Goal: Task Accomplishment & Management: Use online tool/utility

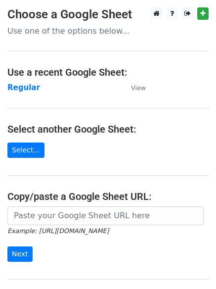
click at [19, 81] on main "Choose a Google Sheet Use one of the options below... Use a recent Google Sheet…" at bounding box center [108, 161] width 216 height 308
click at [19, 85] on strong "Regular" at bounding box center [23, 87] width 33 height 9
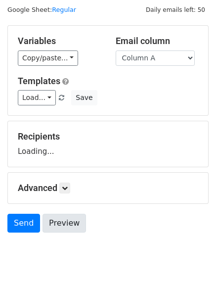
scroll to position [56, 0]
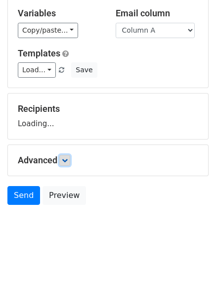
click at [68, 163] on icon at bounding box center [65, 160] width 6 height 6
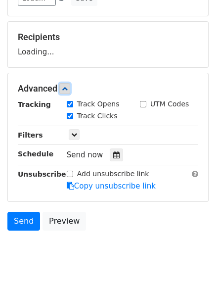
scroll to position [153, 0]
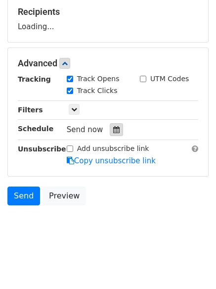
click at [113, 133] on icon at bounding box center [116, 129] width 6 height 7
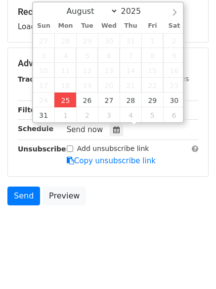
type input "2025-08-25 13:04"
type input "01"
type input "04"
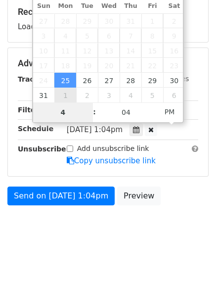
type input "4"
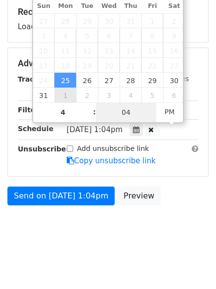
type input "2025-08-25 16:04"
type input "04"
type input "1"
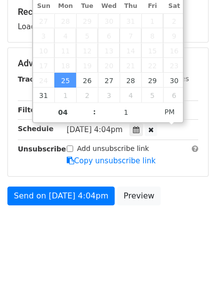
type input "2025-08-25 16:01"
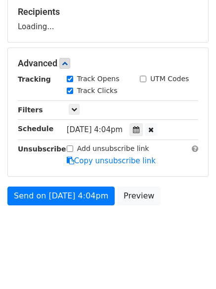
click at [87, 246] on body "New Campaign Daily emails left: 50 Google Sheet: Regular Variables Copy/paste..…" at bounding box center [108, 52] width 216 height 396
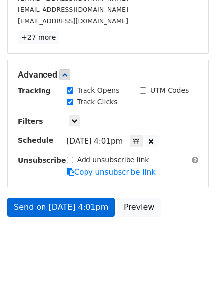
scroll to position [189, 0]
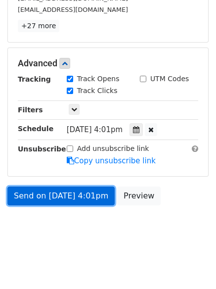
click at [65, 200] on link "Send on Aug 25 at 4:01pm" at bounding box center [60, 196] width 107 height 19
click at [69, 193] on link "Send on Aug 25 at 4:01pm" at bounding box center [60, 196] width 107 height 19
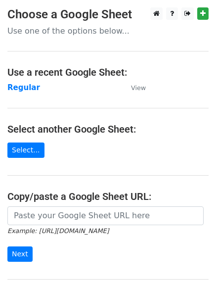
click at [27, 80] on main "Choose a Google Sheet Use one of the options below... Use a recent Google Sheet…" at bounding box center [108, 161] width 216 height 308
click at [26, 80] on main "Choose a Google Sheet Use one of the options below... Use a recent Google Sheet…" at bounding box center [108, 161] width 216 height 308
click at [26, 85] on strong "Regular" at bounding box center [23, 87] width 33 height 9
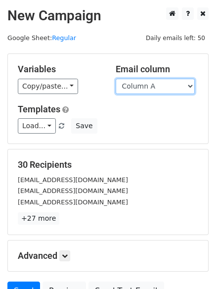
click at [132, 89] on select "Column A Column B Column C" at bounding box center [155, 86] width 79 height 15
select select "Column B"
click at [116, 79] on select "Column A Column B Column C" at bounding box center [155, 86] width 79 height 15
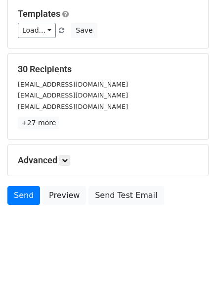
click at [73, 163] on h5 "Advanced" at bounding box center [108, 160] width 181 height 11
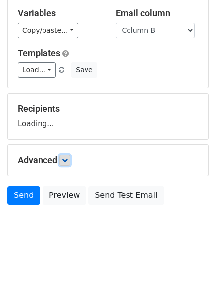
click at [70, 158] on link at bounding box center [64, 160] width 11 height 11
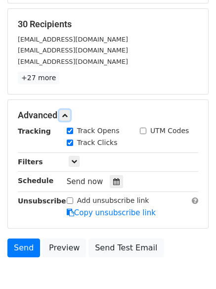
scroll to position [146, 0]
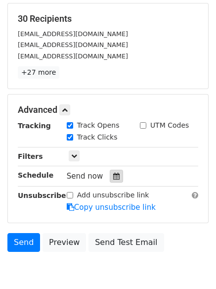
click at [113, 178] on icon at bounding box center [116, 176] width 6 height 7
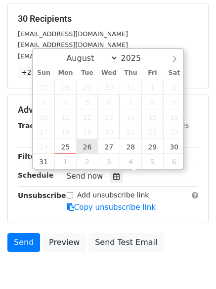
type input "2025-08-26 12:00"
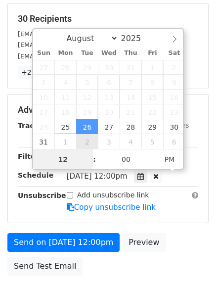
scroll to position [0, 0]
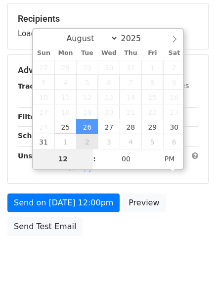
type input "5"
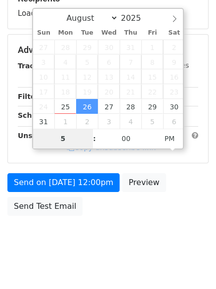
scroll to position [177, 0]
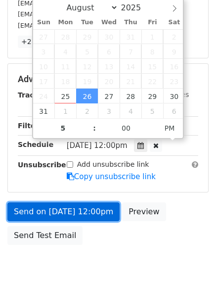
type input "2025-08-26 17:00"
click at [80, 212] on link "Send on Aug 26 at 12:00pm" at bounding box center [63, 212] width 112 height 19
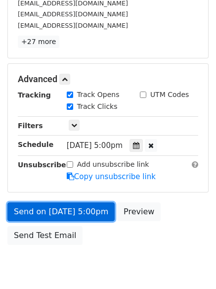
click at [79, 212] on link "Send on Aug 26 at 5:00pm" at bounding box center [60, 212] width 107 height 19
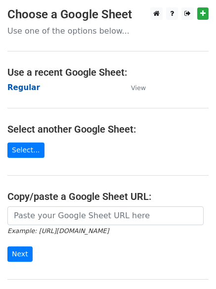
click at [13, 88] on strong "Regular" at bounding box center [23, 87] width 33 height 9
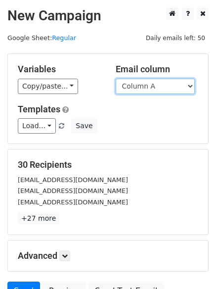
click at [144, 90] on select "Column A Column B Column C" at bounding box center [155, 86] width 79 height 15
select select "Column C"
click at [116, 79] on select "Column A Column B Column C" at bounding box center [155, 86] width 79 height 15
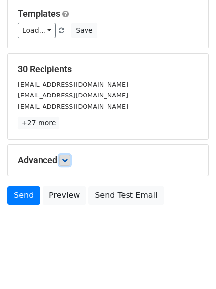
drag, startPoint x: 68, startPoint y: 162, endPoint x: 74, endPoint y: 186, distance: 24.6
click at [68, 162] on icon at bounding box center [65, 160] width 6 height 6
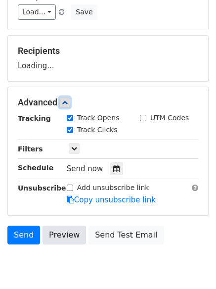
scroll to position [140, 0]
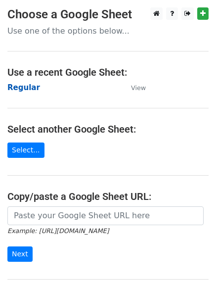
click at [19, 88] on strong "Regular" at bounding box center [23, 87] width 33 height 9
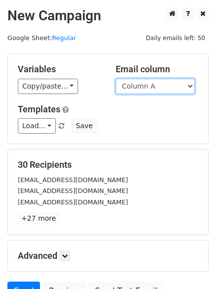
click at [159, 91] on select "Column A Column B Column C" at bounding box center [155, 86] width 79 height 15
select select "Column C"
click at [116, 79] on select "Column A Column B Column C" at bounding box center [155, 86] width 79 height 15
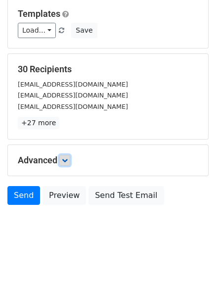
click at [67, 159] on icon at bounding box center [65, 160] width 6 height 6
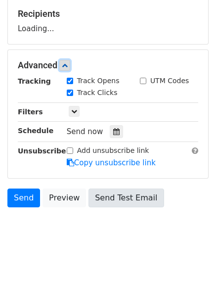
scroll to position [152, 0]
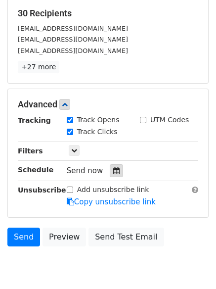
drag, startPoint x: 106, startPoint y: 173, endPoint x: 99, endPoint y: 166, distance: 9.8
click at [110, 173] on div at bounding box center [116, 170] width 13 height 13
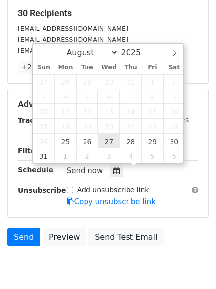
type input "2025-08-27 12:00"
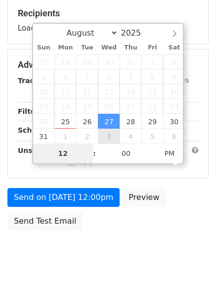
type input "6"
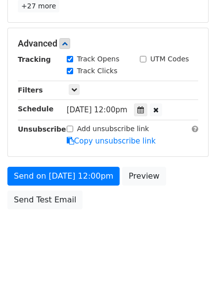
scroll to position [410, 0]
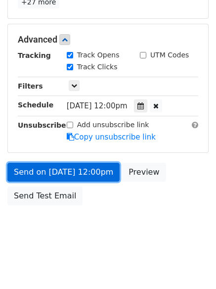
type input "2025-08-27 18:00"
click at [54, 164] on link "Send on Aug 27 at 12:00pm" at bounding box center [63, 172] width 112 height 19
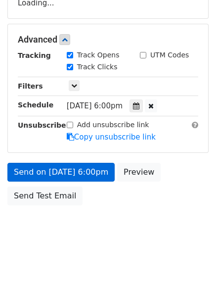
scroll to position [216, 0]
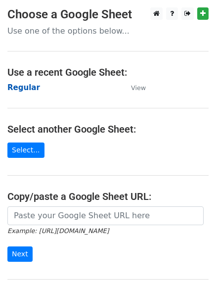
click at [21, 88] on strong "Regular" at bounding box center [23, 87] width 33 height 9
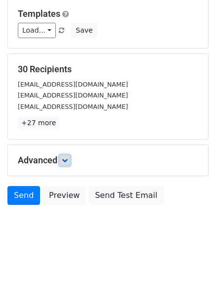
drag, startPoint x: 67, startPoint y: 161, endPoint x: 95, endPoint y: 166, distance: 27.7
click at [68, 161] on icon at bounding box center [65, 160] width 6 height 6
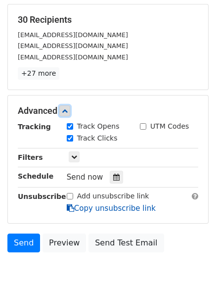
scroll to position [189, 0]
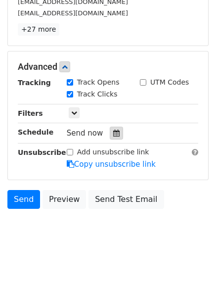
click at [113, 135] on icon at bounding box center [116, 133] width 6 height 7
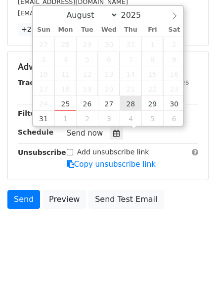
type input "2025-08-28 12:00"
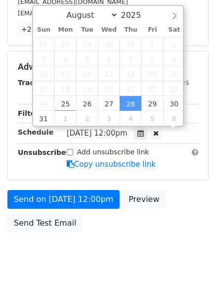
scroll to position [0, 0]
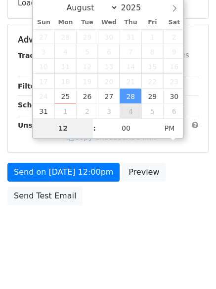
type input "7"
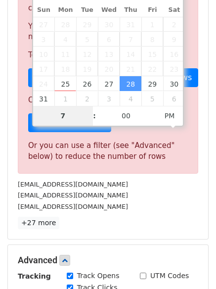
scroll to position [410, 0]
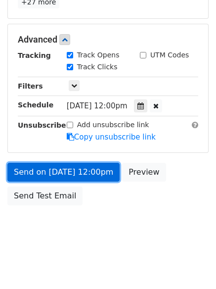
type input "2025-08-28 19:00"
click at [66, 170] on link "Send on Aug 28 at 12:00pm" at bounding box center [63, 172] width 112 height 19
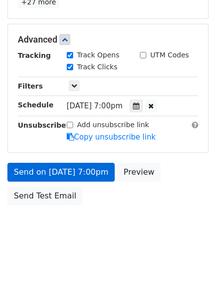
scroll to position [177, 0]
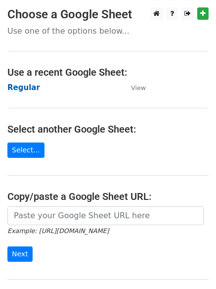
click at [13, 86] on strong "Regular" at bounding box center [23, 87] width 33 height 9
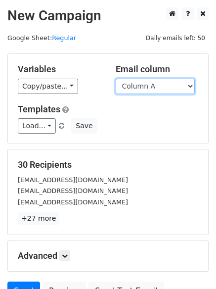
click at [148, 86] on select "Column A Column B Column C" at bounding box center [155, 86] width 79 height 15
select select "Column B"
click at [116, 79] on select "Column A Column B Column C" at bounding box center [155, 86] width 79 height 15
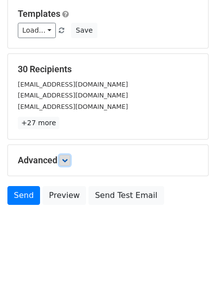
click at [69, 156] on link at bounding box center [64, 160] width 11 height 11
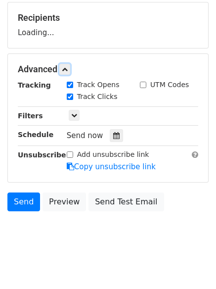
scroll to position [148, 0]
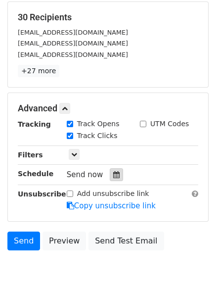
click at [114, 176] on icon at bounding box center [116, 174] width 6 height 7
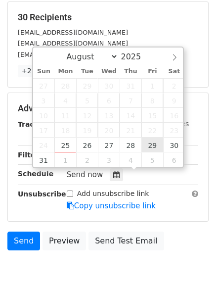
type input "2025-08-29 12:00"
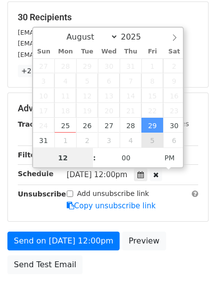
scroll to position [0, 0]
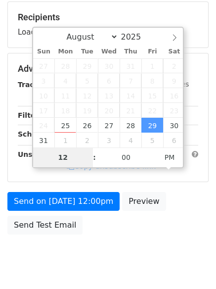
type input "8"
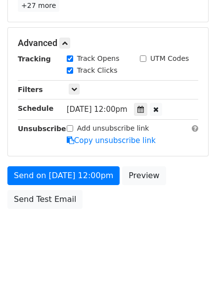
scroll to position [410, 0]
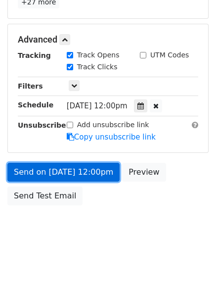
type input "2025-08-29 20:00"
click at [71, 167] on link "Send on Aug 29 at 12:00pm" at bounding box center [63, 172] width 112 height 19
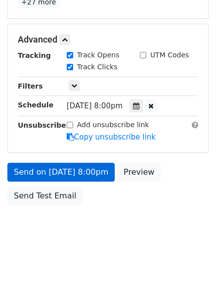
scroll to position [177, 0]
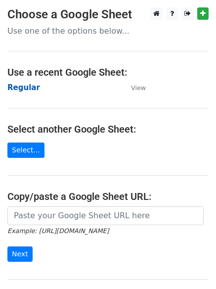
click at [22, 83] on strong "Regular" at bounding box center [23, 87] width 33 height 9
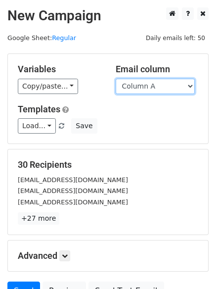
click at [137, 91] on select "Column A Column B Column C" at bounding box center [155, 86] width 79 height 15
select select "Column C"
click at [116, 79] on select "Column A Column B Column C" at bounding box center [155, 86] width 79 height 15
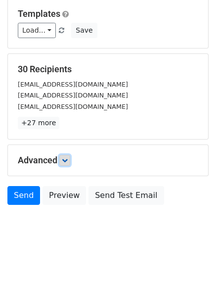
click at [66, 161] on icon at bounding box center [65, 160] width 6 height 6
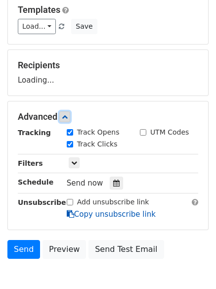
scroll to position [148, 0]
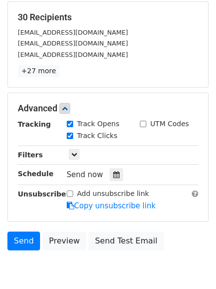
click at [112, 140] on div "Track Clicks" at bounding box center [95, 137] width 73 height 12
click at [114, 169] on div at bounding box center [116, 174] width 13 height 13
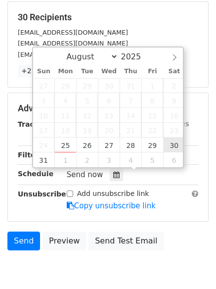
type input "[DATE] 12:00"
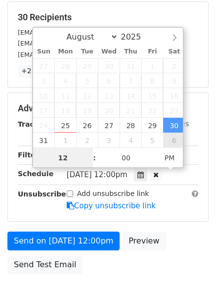
scroll to position [0, 0]
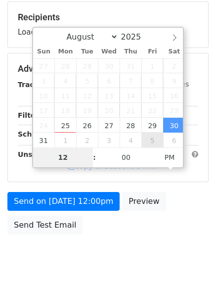
type input "9"
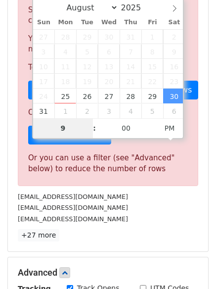
scroll to position [410, 0]
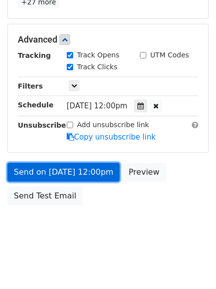
type input "[DATE] 21:00"
click at [70, 170] on link "Send on [DATE] 12:00pm" at bounding box center [63, 172] width 112 height 19
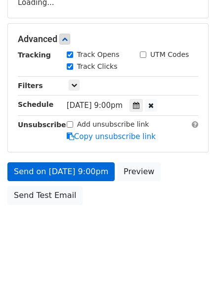
scroll to position [177, 0]
